Goal: Transaction & Acquisition: Purchase product/service

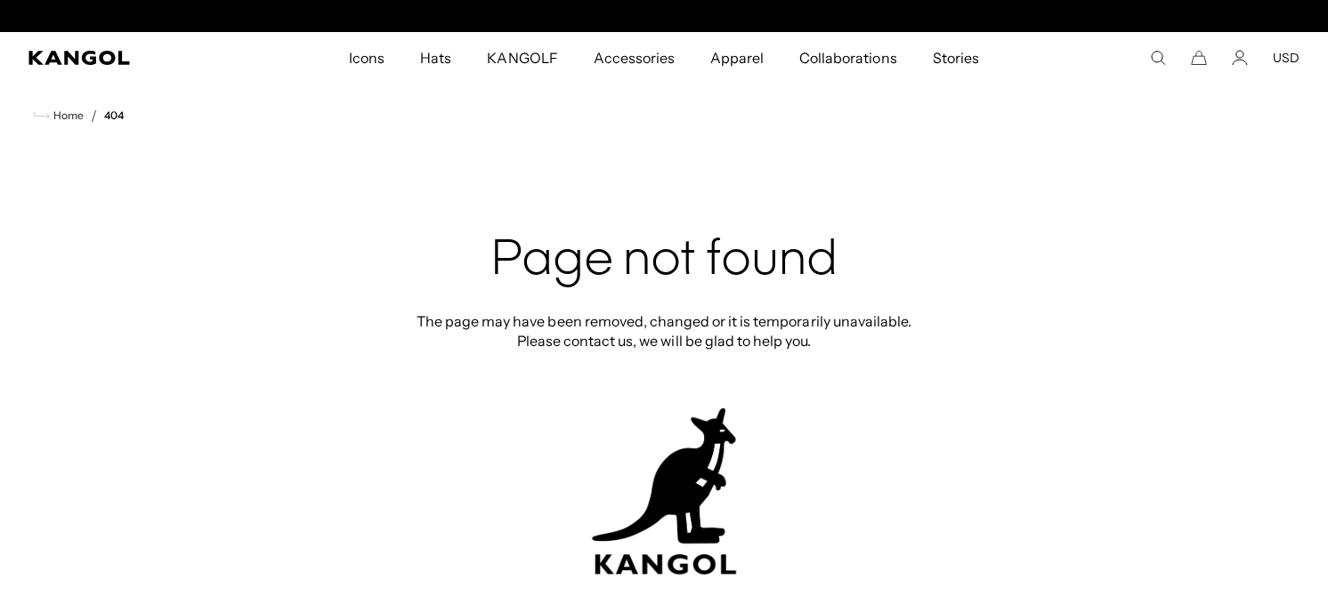
scroll to position [0, 367]
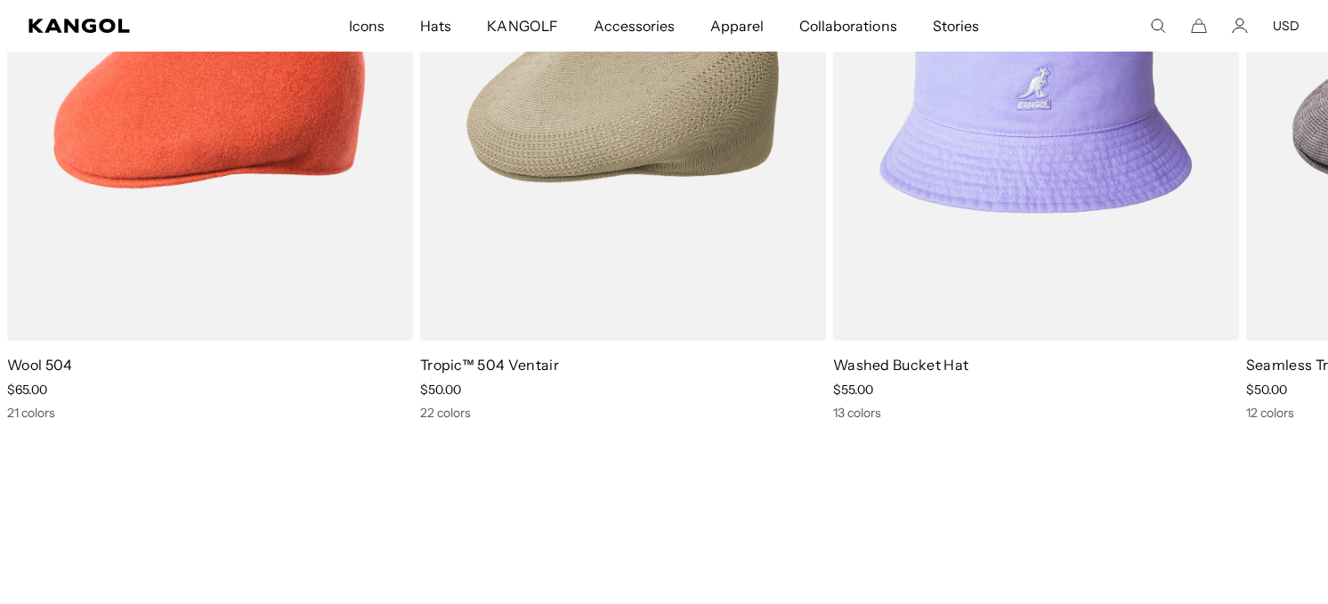
scroll to position [2418, 0]
